Goal: Transaction & Acquisition: Purchase product/service

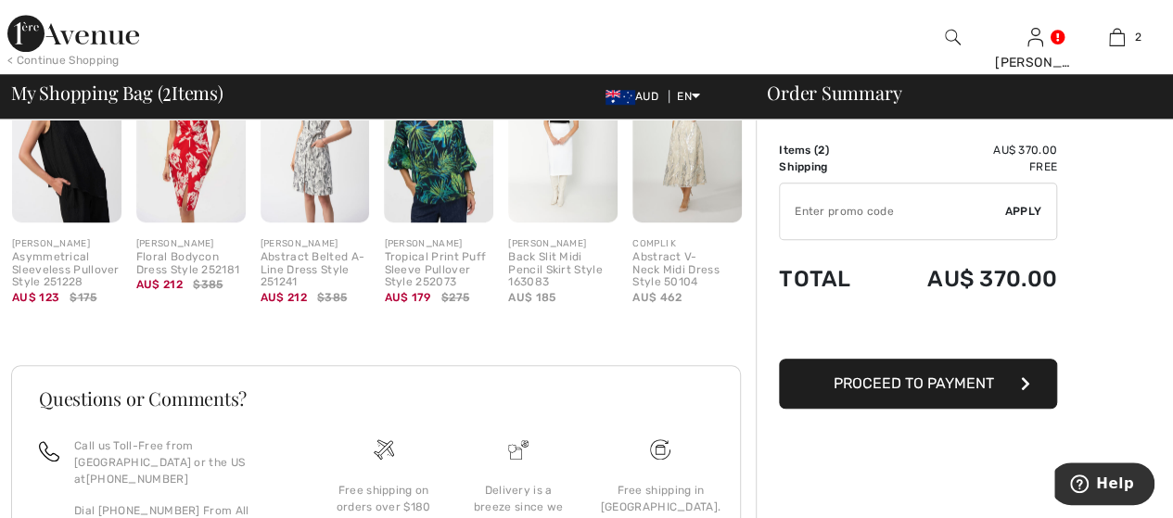
scroll to position [742, 0]
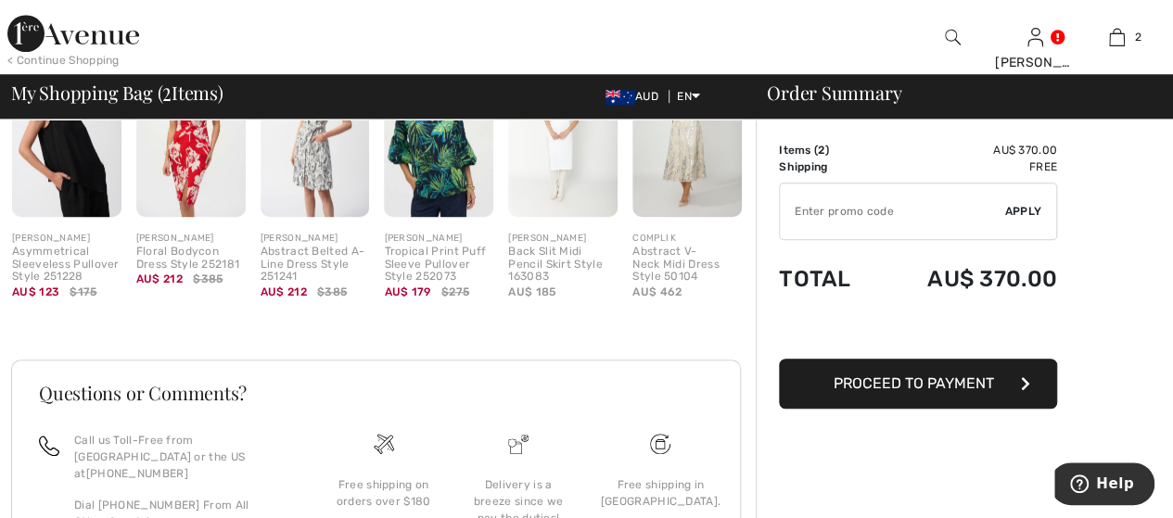
click at [929, 381] on span "Proceed to Payment" at bounding box center [914, 384] width 160 height 18
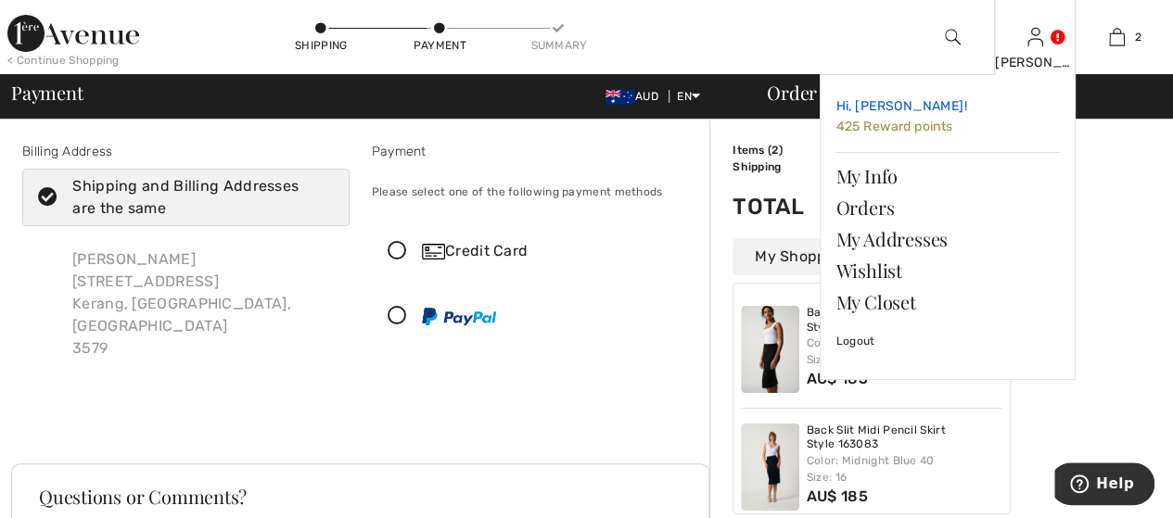
click at [864, 128] on span "425 Reward points" at bounding box center [893, 127] width 117 height 16
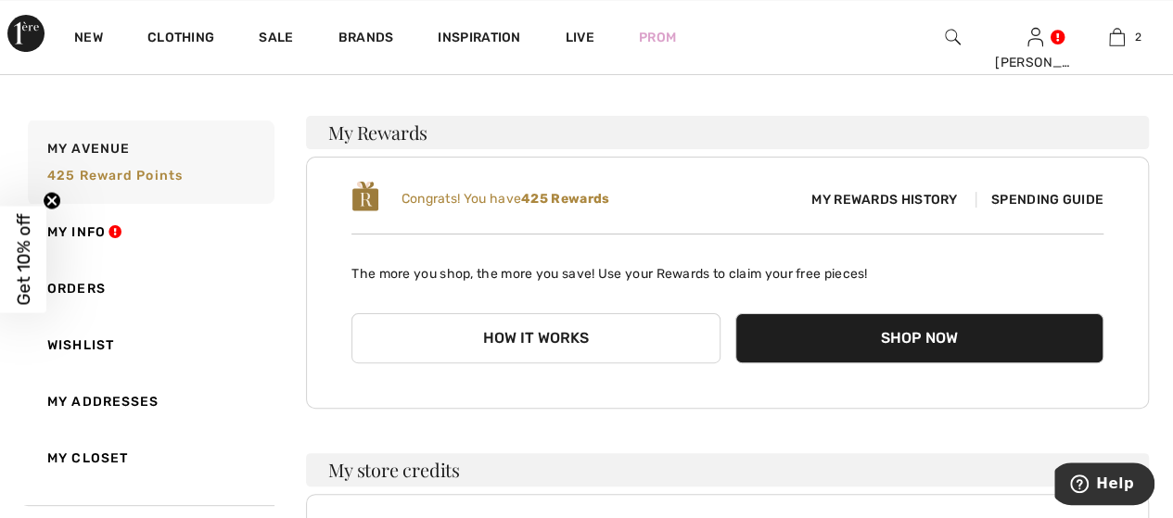
scroll to position [93, 0]
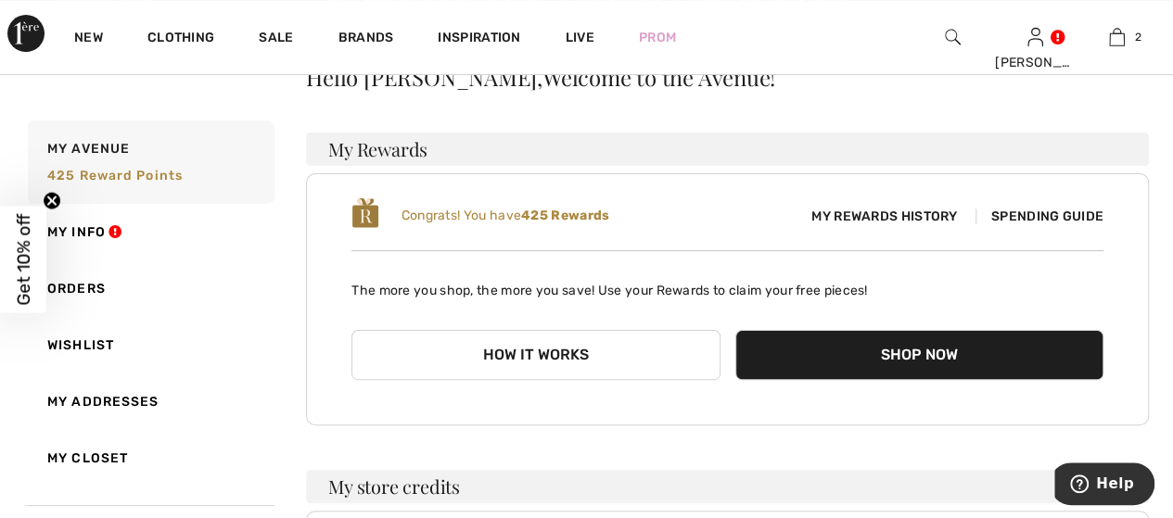
click at [1037, 214] on span "Spending Guide" at bounding box center [1039, 217] width 128 height 16
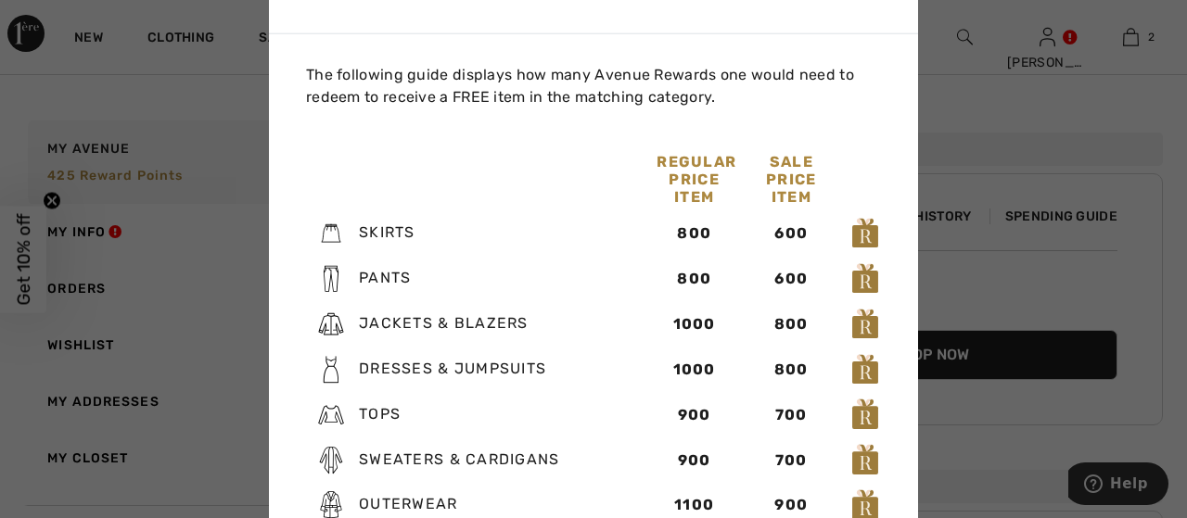
click at [971, 83] on div at bounding box center [593, 259] width 1187 height 518
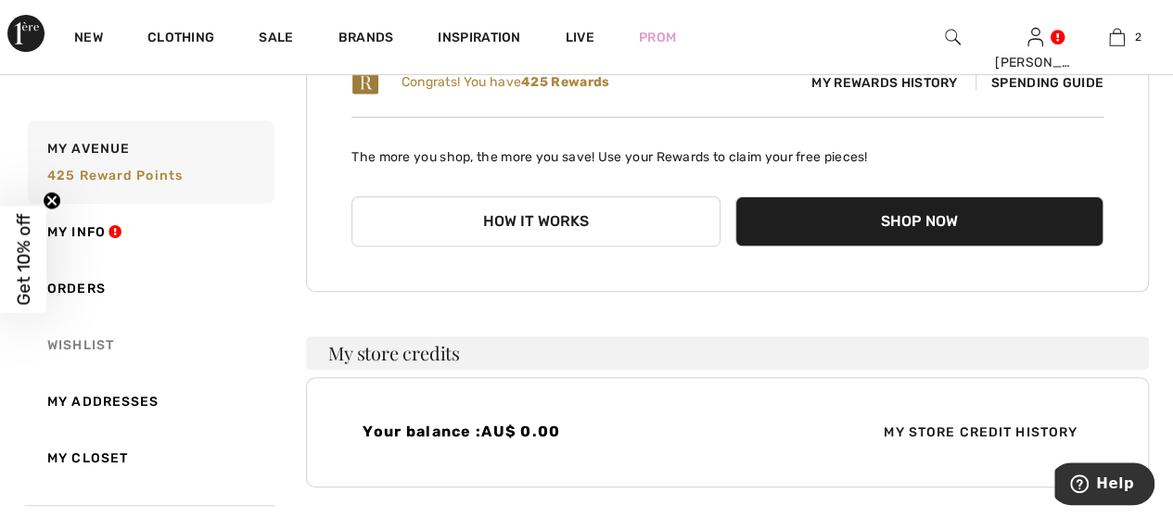
scroll to position [185, 0]
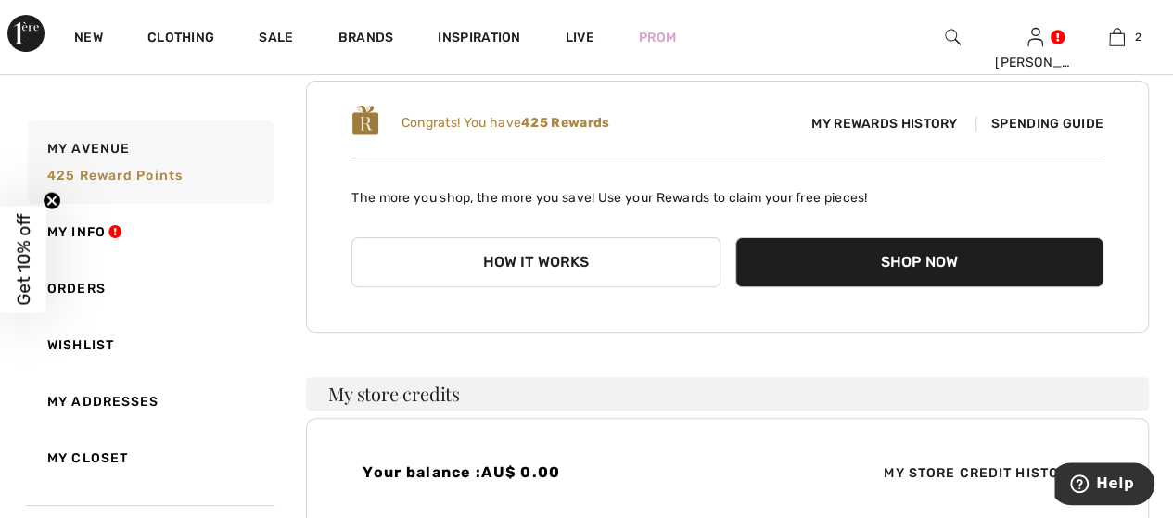
click at [874, 119] on span "My Rewards History" at bounding box center [883, 123] width 175 height 19
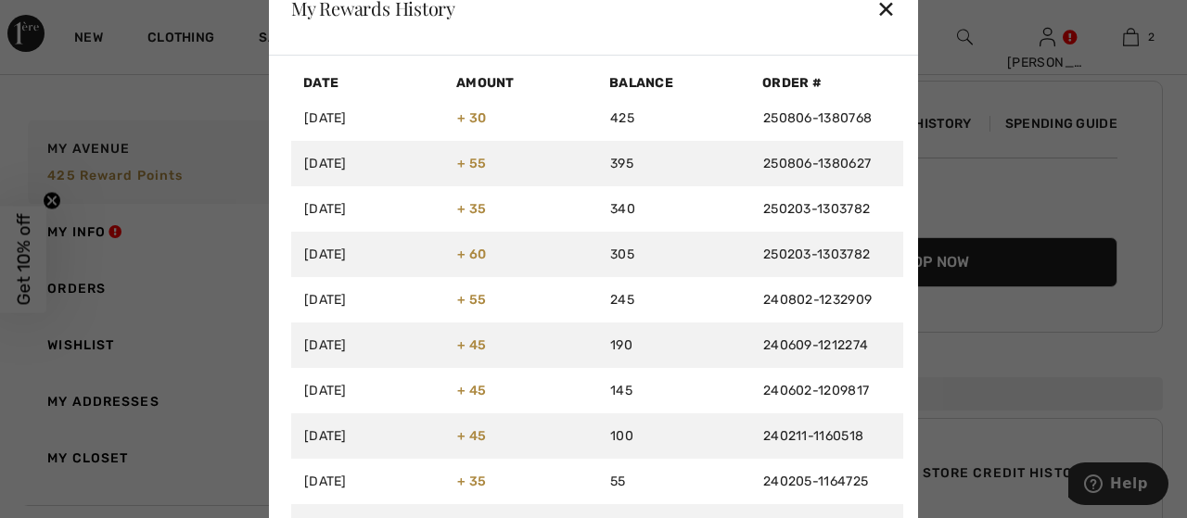
click at [879, 7] on div "✕" at bounding box center [885, 8] width 19 height 39
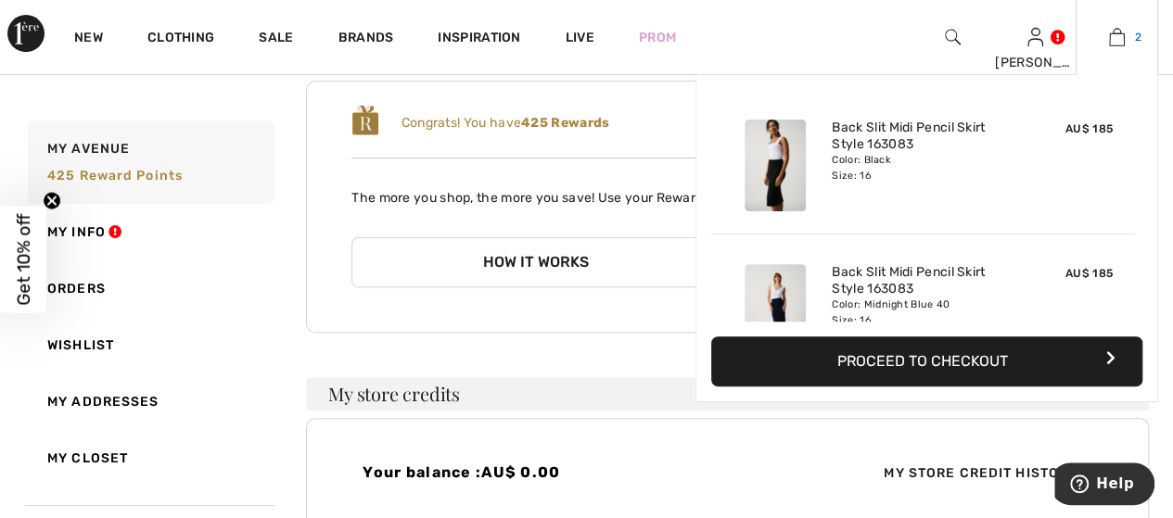
click at [1118, 38] on img at bounding box center [1117, 37] width 16 height 22
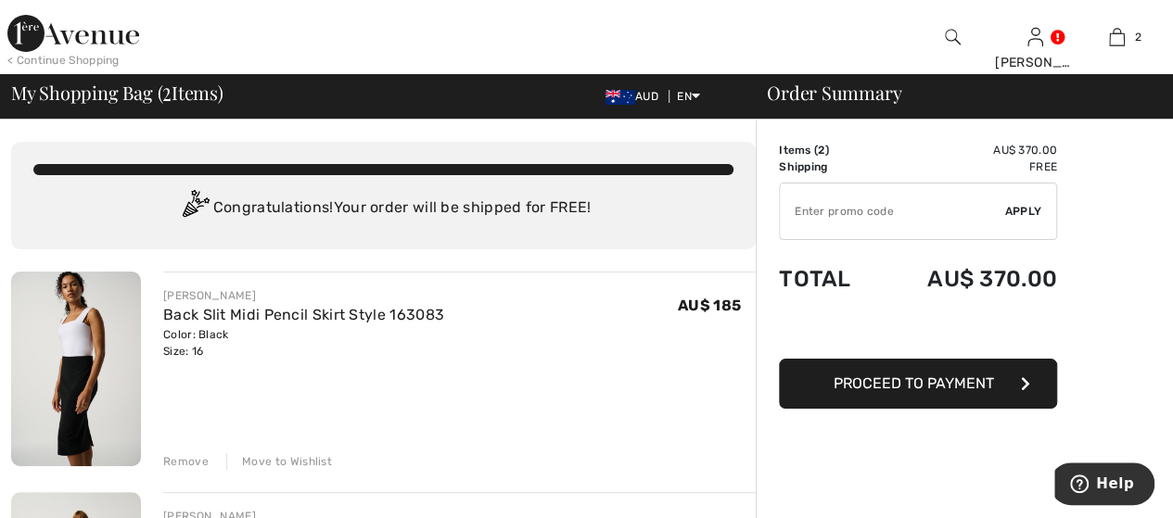
click at [935, 206] on input "TEXT" at bounding box center [892, 212] width 225 height 56
click at [896, 387] on span "Proceed to Payment" at bounding box center [914, 384] width 160 height 18
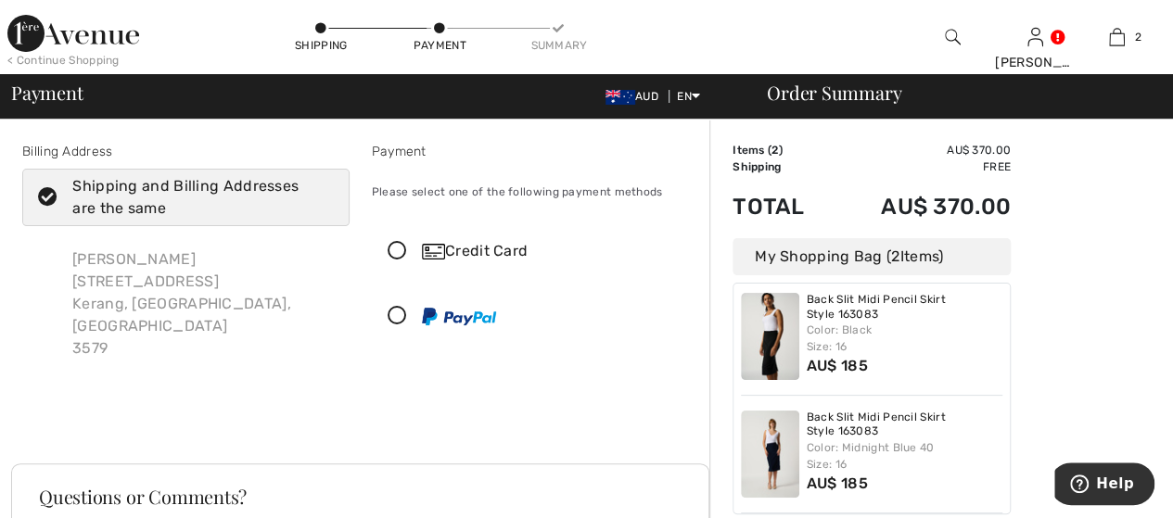
click at [394, 314] on icon at bounding box center [397, 316] width 49 height 19
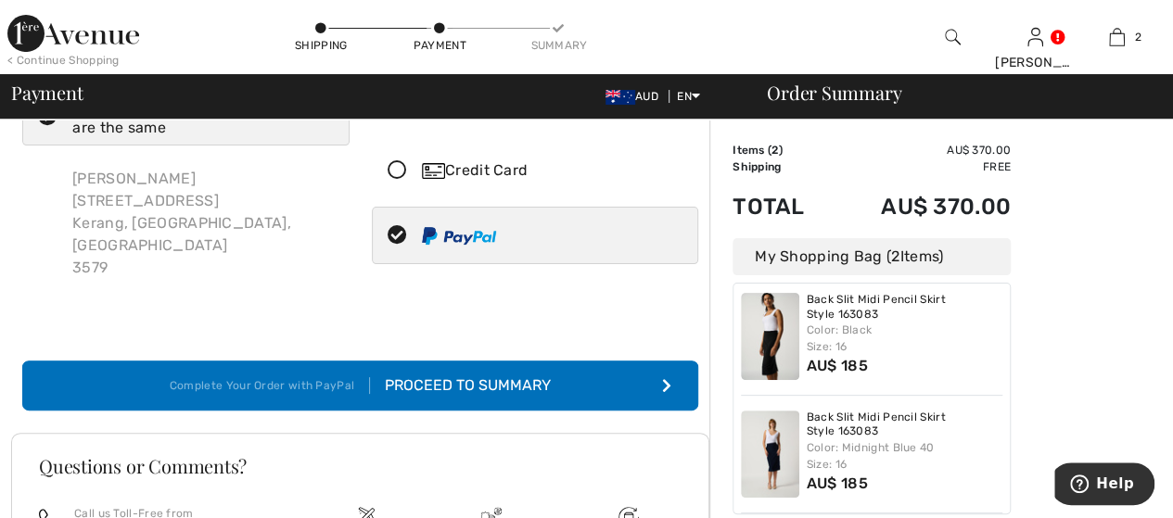
scroll to position [185, 0]
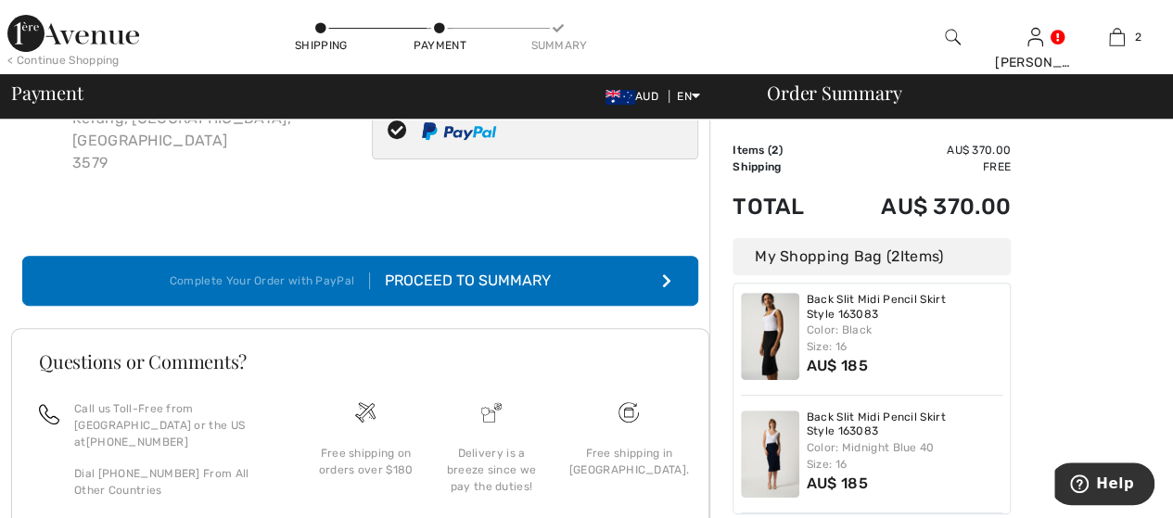
click at [561, 267] on button "Complete Your Order with PayPal Proceed to Summary" at bounding box center [360, 281] width 676 height 50
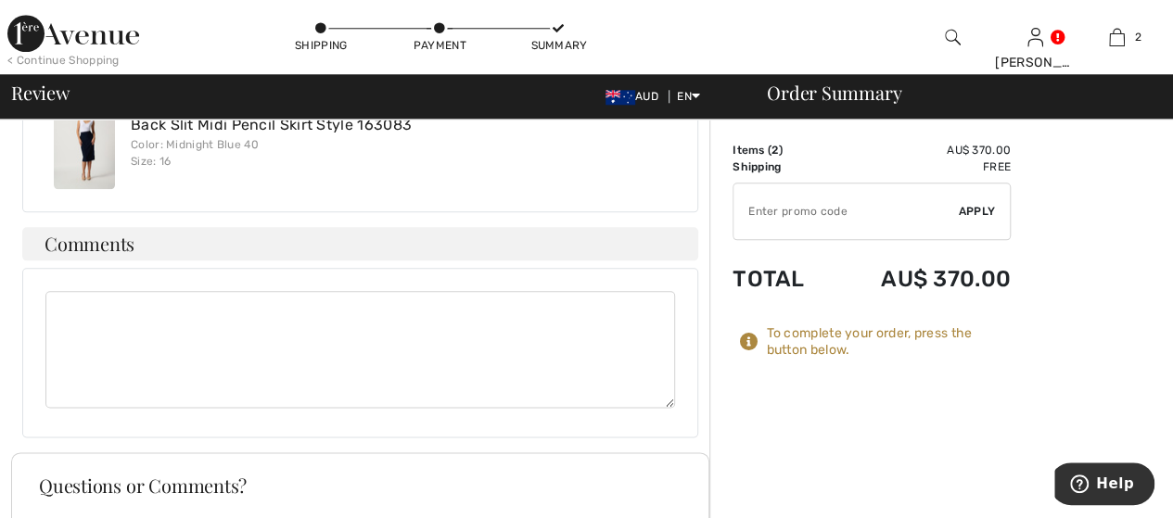
scroll to position [927, 0]
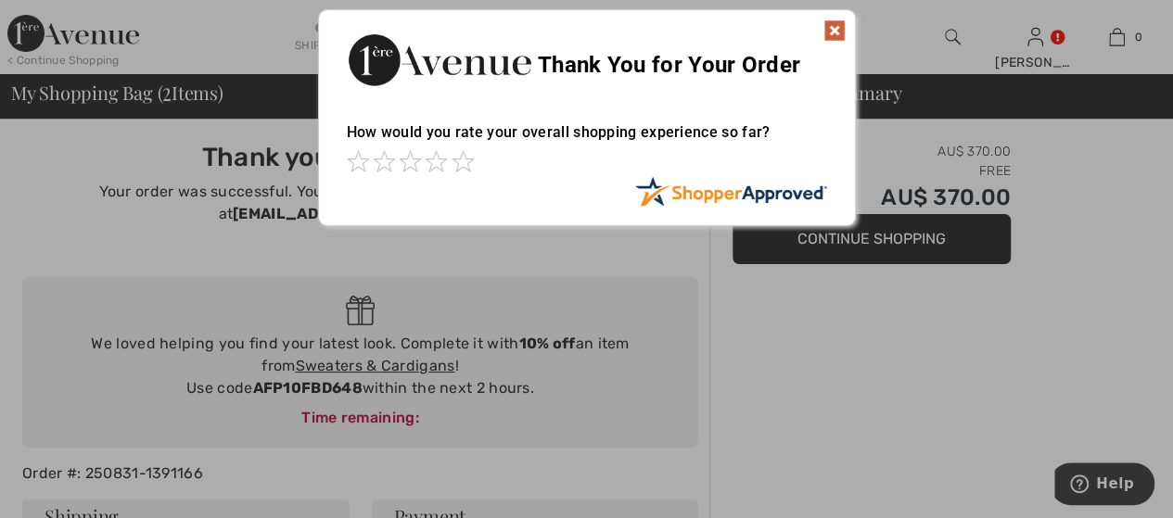
click at [827, 31] on img at bounding box center [834, 30] width 22 height 22
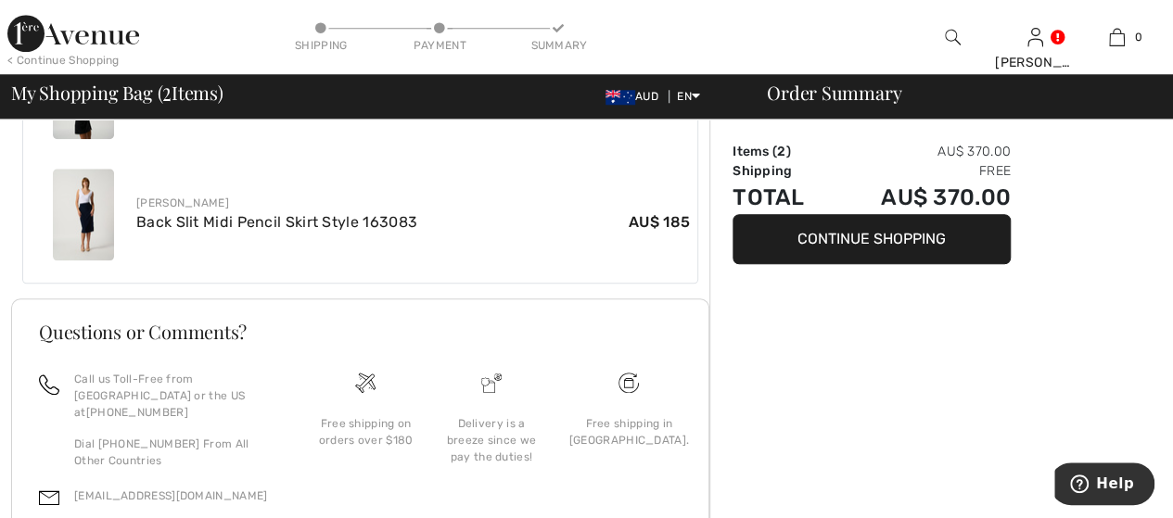
scroll to position [915, 0]
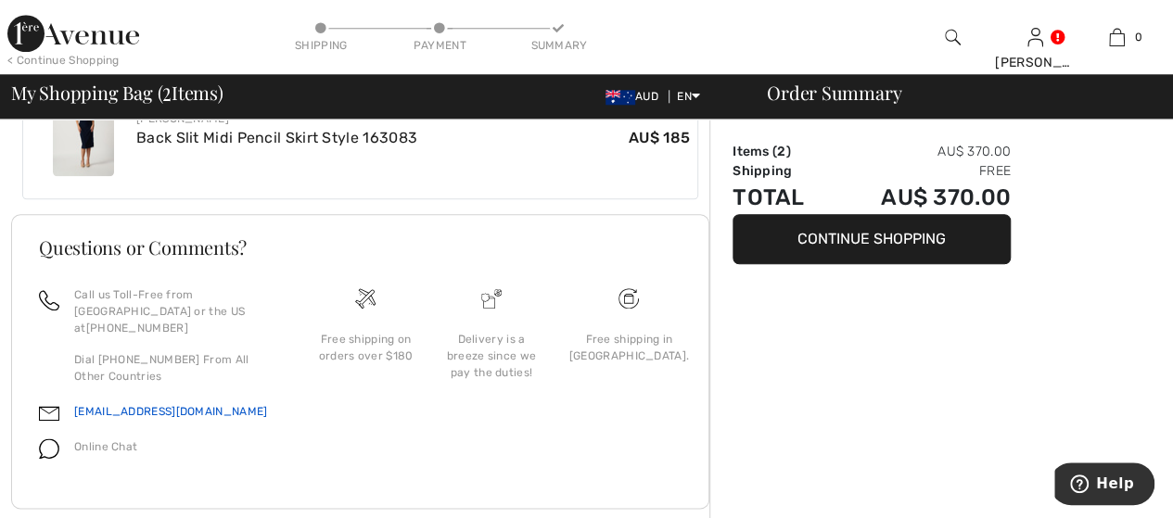
click at [132, 405] on link "[EMAIL_ADDRESS][DOMAIN_NAME]" at bounding box center [170, 411] width 193 height 13
click at [134, 405] on link "[EMAIL_ADDRESS][DOMAIN_NAME]" at bounding box center [170, 411] width 193 height 13
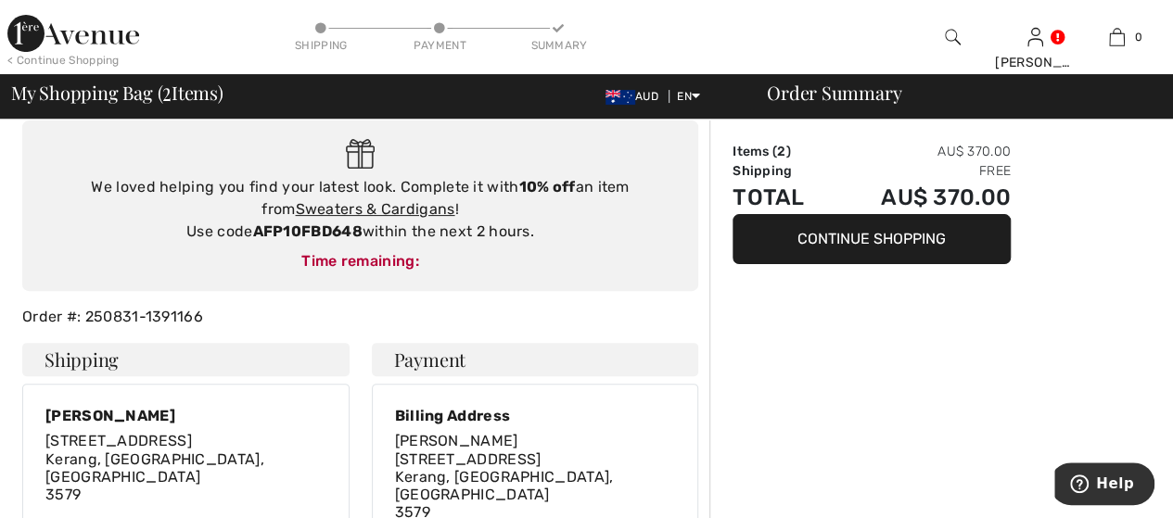
scroll to position [0, 0]
